Goal: Transaction & Acquisition: Purchase product/service

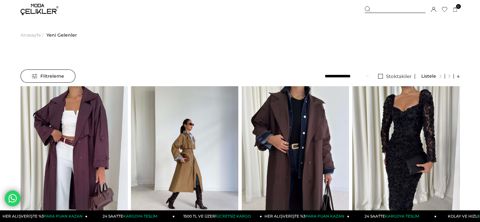
click at [31, 14] on img at bounding box center [39, 9] width 38 height 11
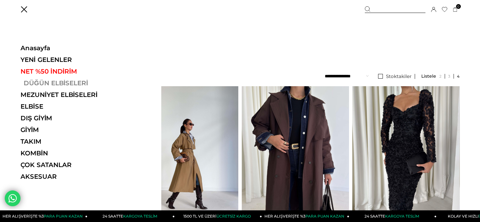
click at [48, 85] on link "DÜĞÜN ELBİSELERİ" at bounding box center [63, 83] width 87 height 8
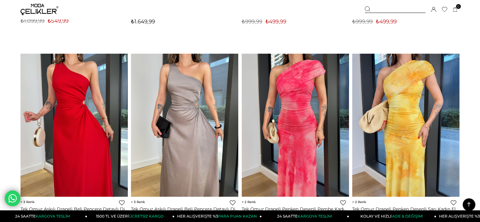
scroll to position [1217, 0]
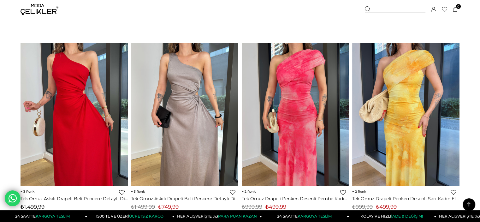
drag, startPoint x: 482, startPoint y: 11, endPoint x: 484, endPoint y: 68, distance: 57.1
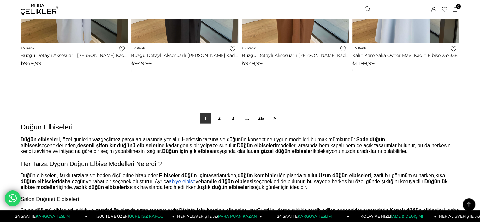
scroll to position [3922, 0]
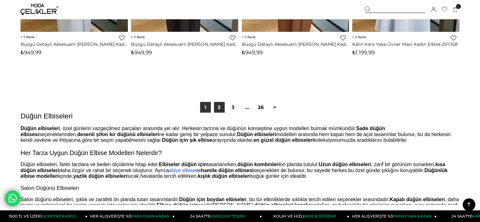
click at [216, 106] on link "2" at bounding box center [219, 107] width 11 height 11
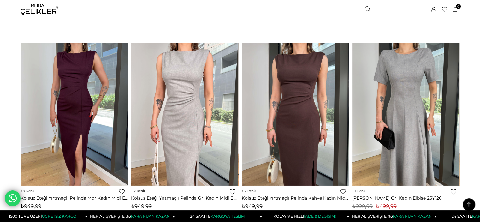
scroll to position [2395, 0]
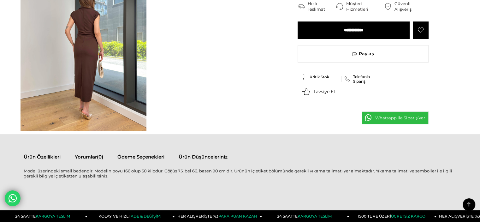
scroll to position [64, 0]
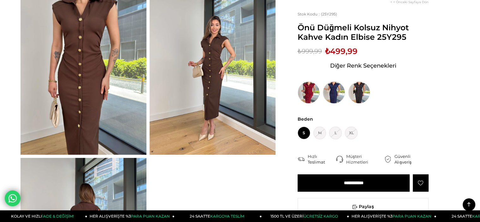
click at [341, 89] on img at bounding box center [334, 92] width 22 height 22
